Goal: Task Accomplishment & Management: Use online tool/utility

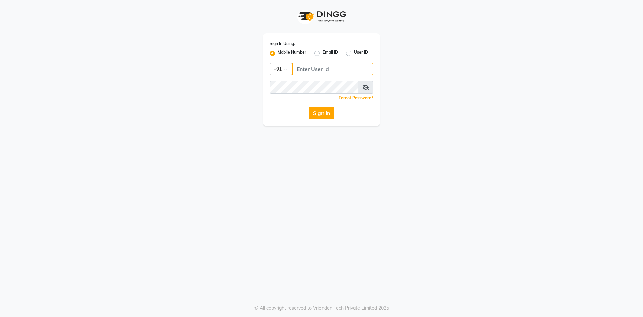
type input "8957360512"
click at [323, 116] on button "Sign In" at bounding box center [321, 113] width 25 height 13
click at [323, 116] on div "Sign In" at bounding box center [322, 113] width 104 height 13
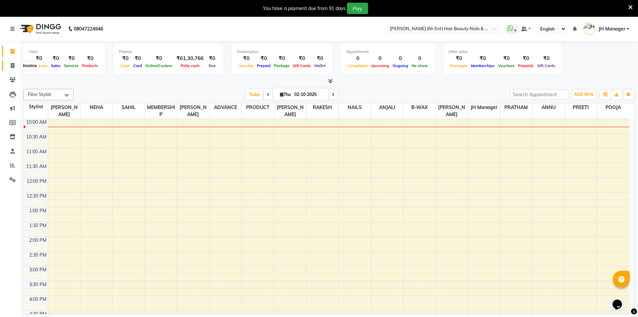
click at [11, 63] on icon at bounding box center [13, 65] width 4 height 5
select select "640"
select select "service"
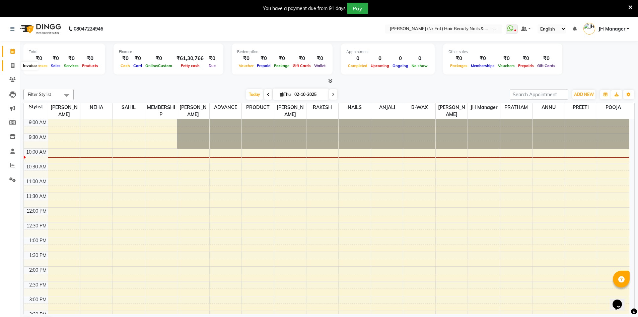
click at [12, 66] on icon at bounding box center [13, 65] width 4 height 5
select select "service"
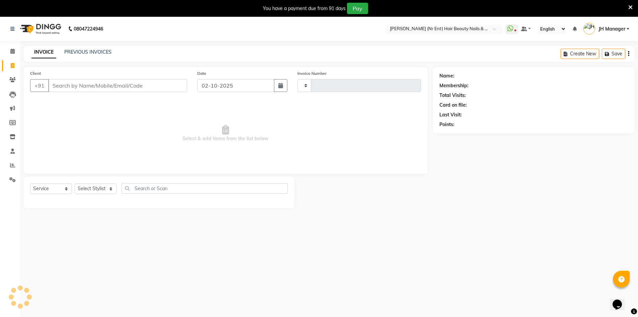
type input "4769"
select select "640"
